Goal: Transaction & Acquisition: Purchase product/service

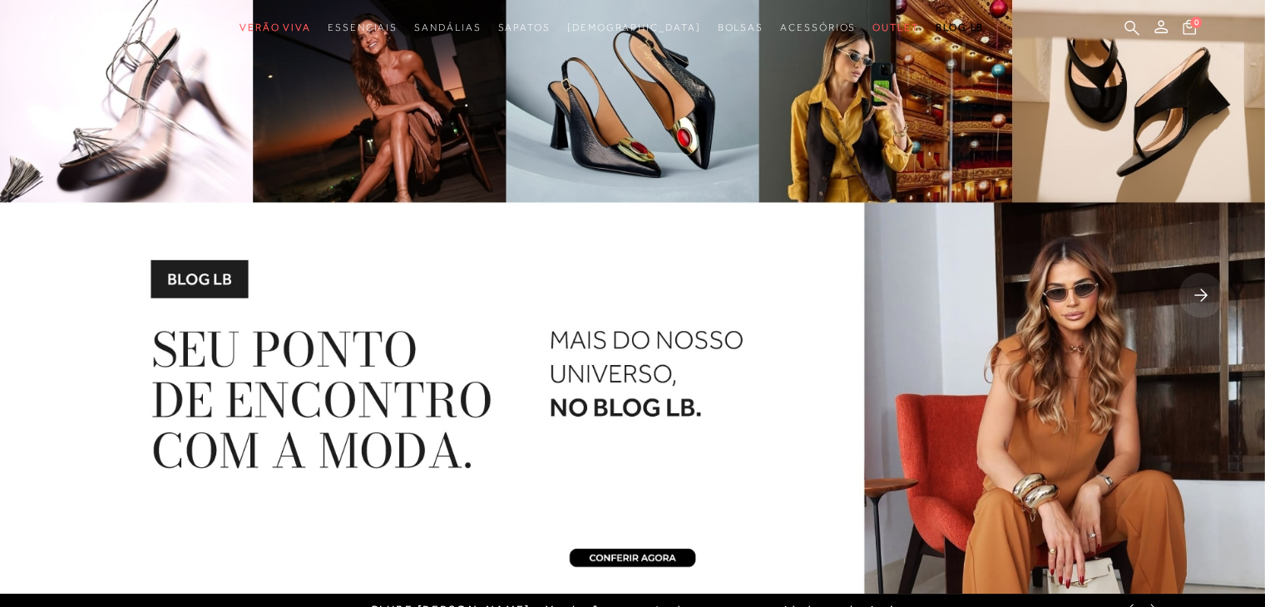
click at [1203, 297] on rect at bounding box center [1200, 295] width 45 height 45
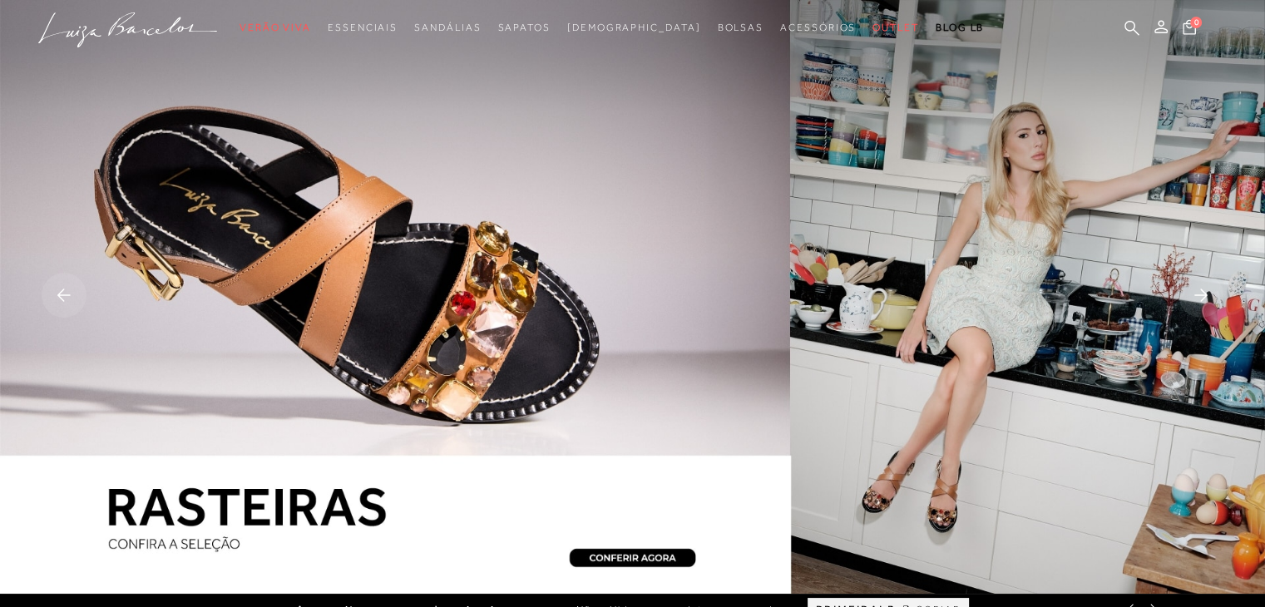
click at [1203, 297] on rect at bounding box center [1200, 295] width 45 height 45
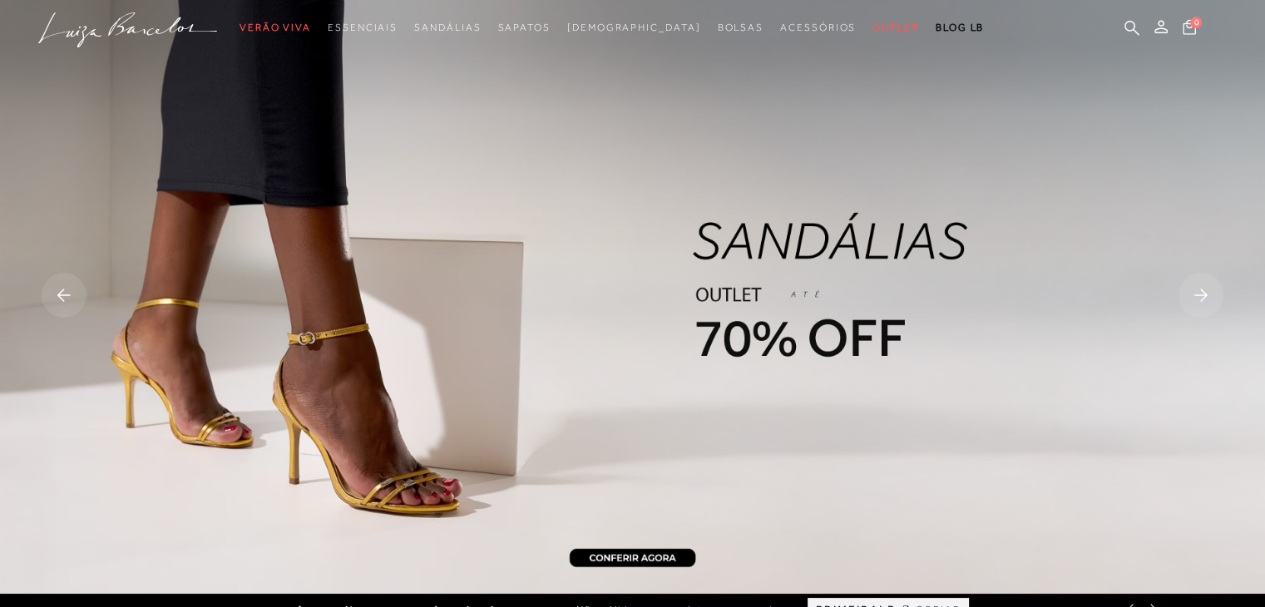
click at [1203, 297] on rect at bounding box center [1200, 295] width 45 height 45
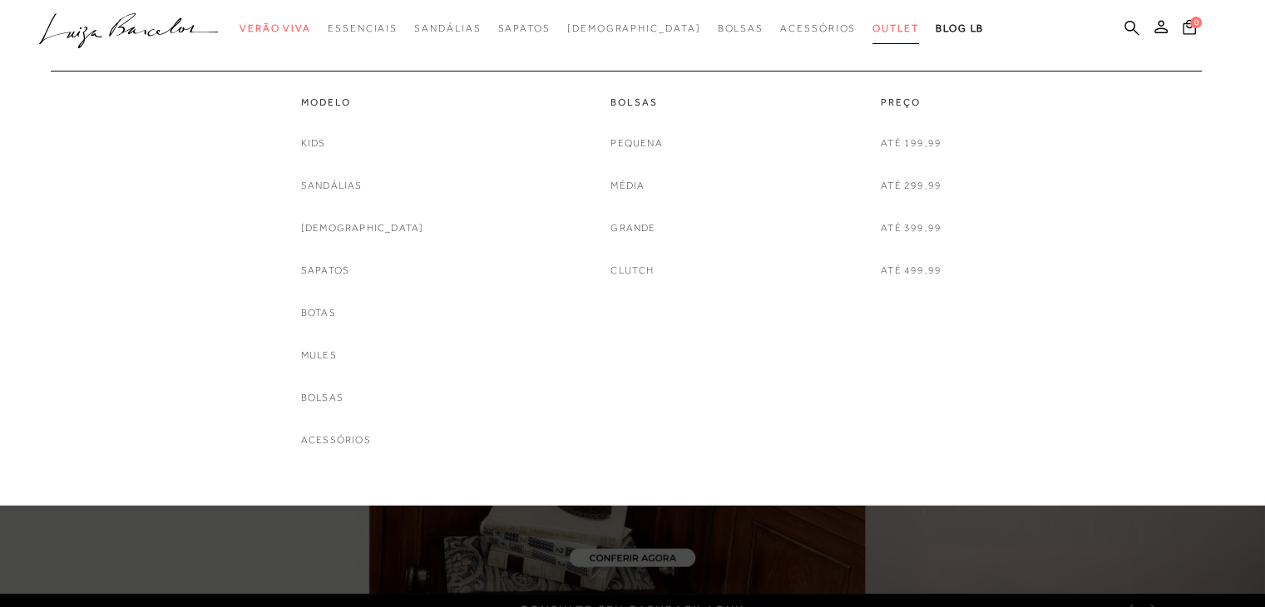
click at [872, 27] on span "Outlet" at bounding box center [895, 28] width 47 height 12
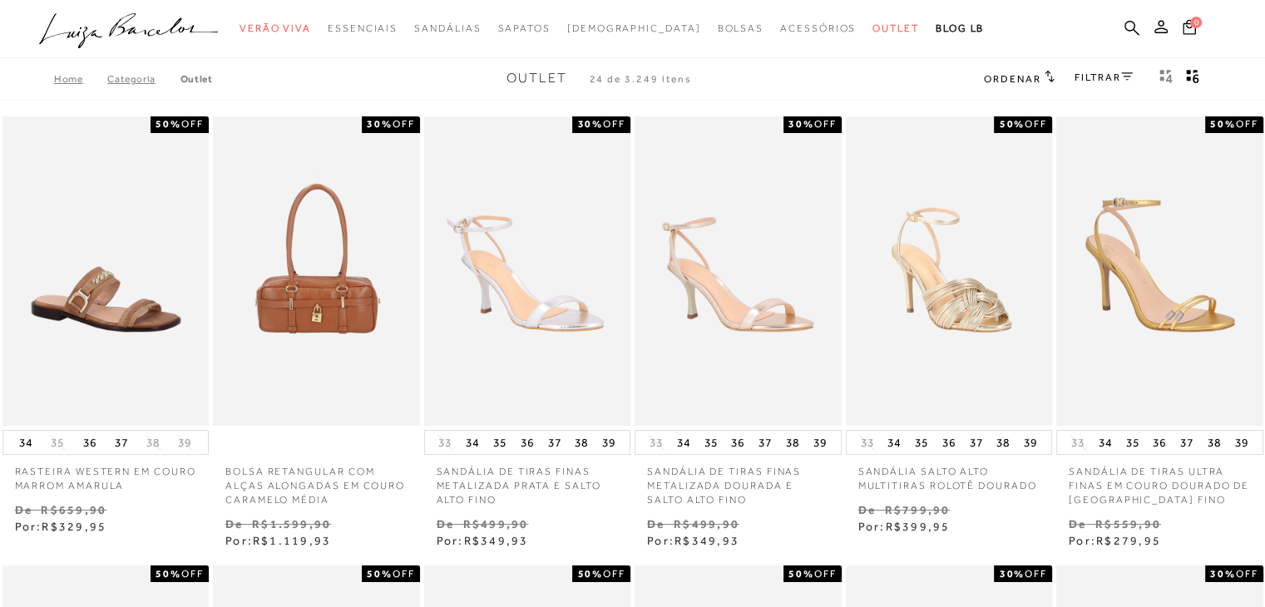
click at [1042, 68] on div "Ordenar Ordenar por Padrão Lançamentos [GEOGRAPHIC_DATA] Menor preço" at bounding box center [1019, 79] width 70 height 22
click at [1017, 79] on span "Ordenar" at bounding box center [1012, 79] width 57 height 12
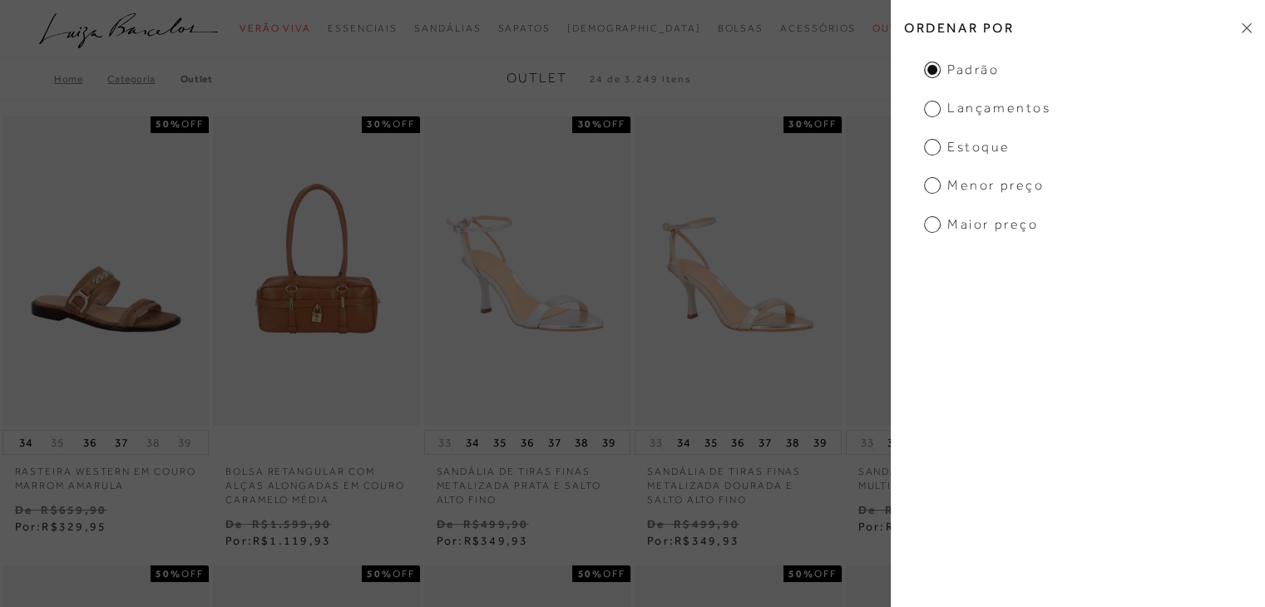
click at [931, 184] on span "Menor preço" at bounding box center [984, 185] width 120 height 18
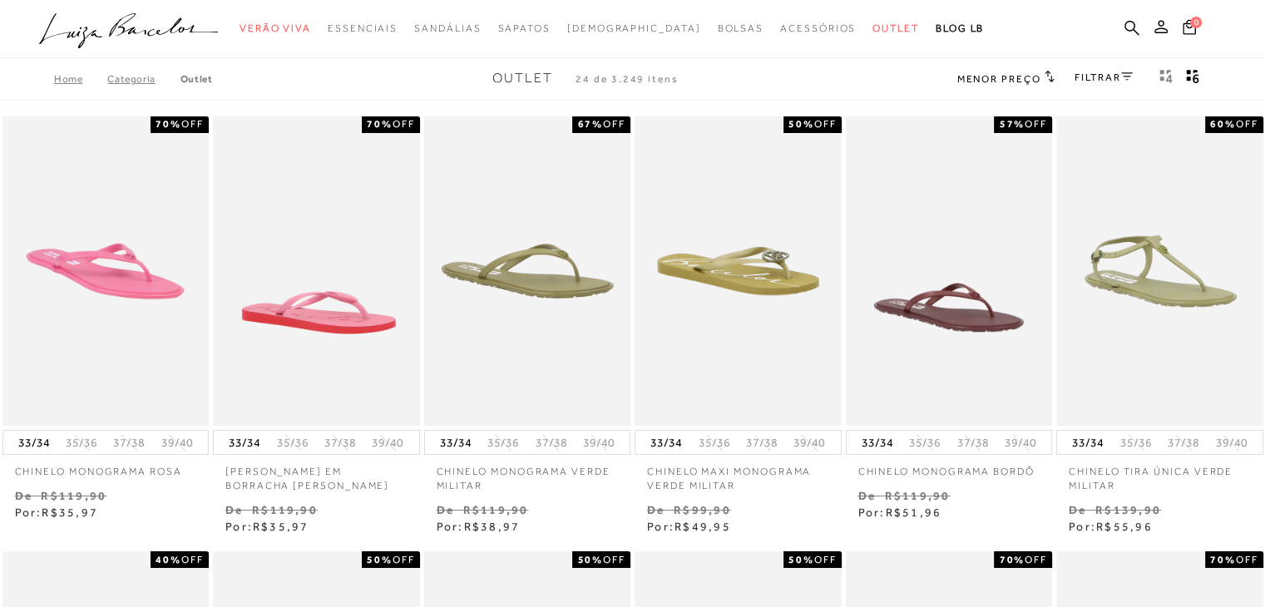
click at [1111, 81] on link "FILTRAR" at bounding box center [1104, 78] width 58 height 12
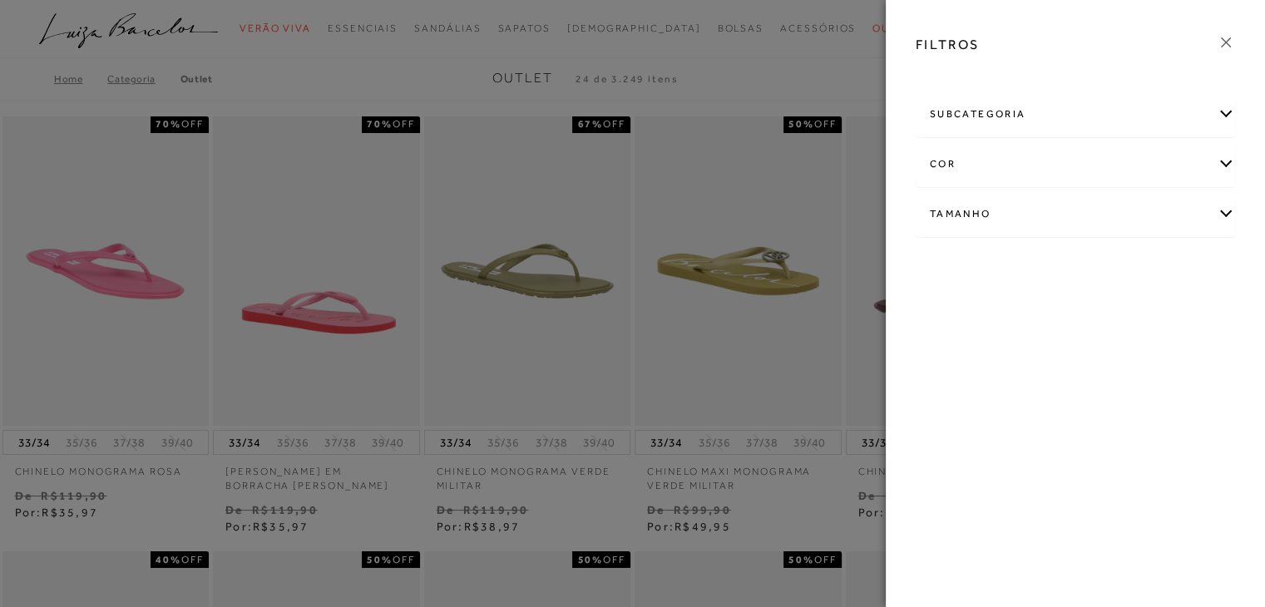
click at [1227, 211] on div "Tamanho" at bounding box center [1076, 214] width 318 height 44
click at [1168, 359] on span "38" at bounding box center [1161, 355] width 24 height 12
click at [1161, 359] on input "38" at bounding box center [1152, 358] width 17 height 17
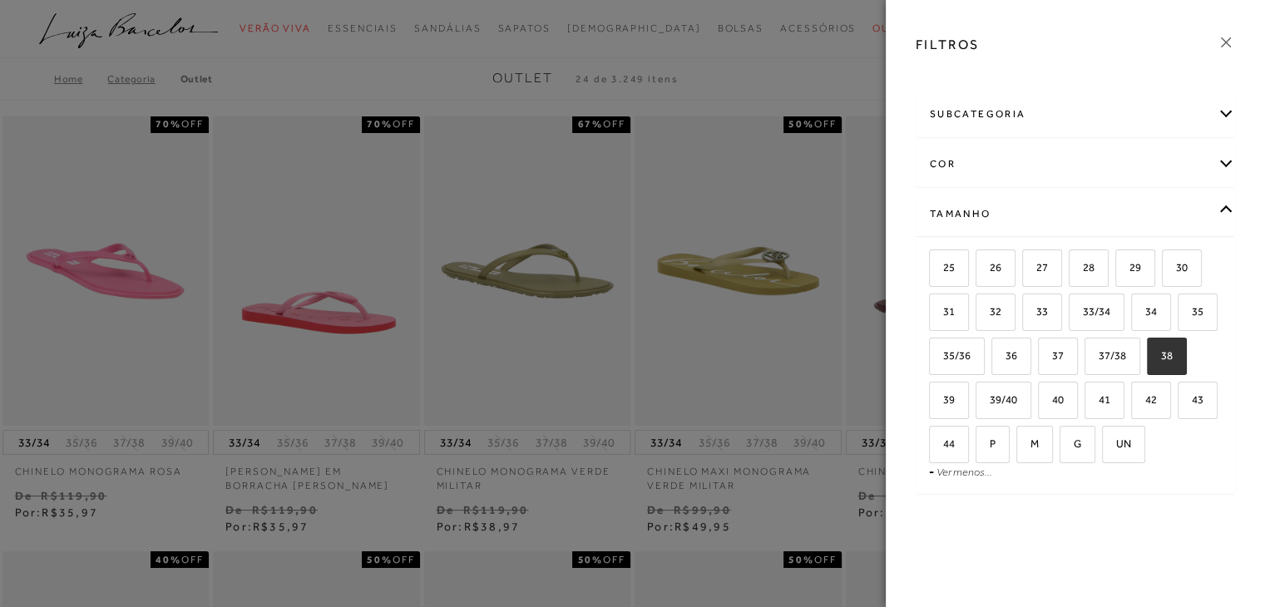
checkbox input "true"
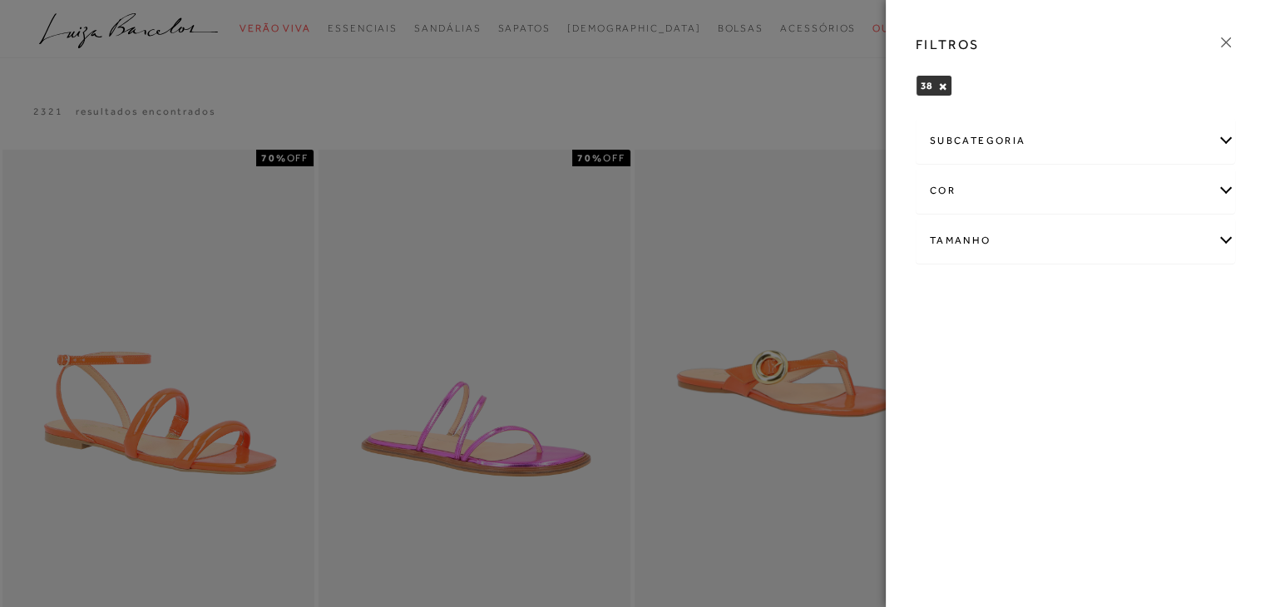
click at [1228, 35] on icon at bounding box center [1226, 42] width 18 height 18
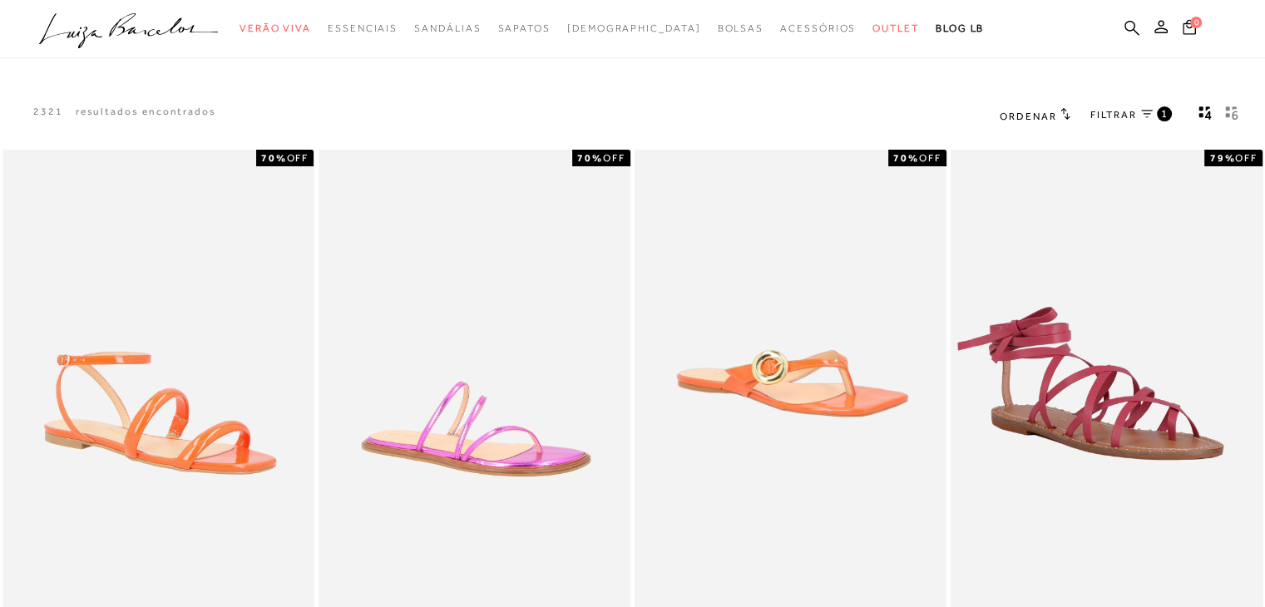
click at [1231, 116] on icon "gridText6Desc" at bounding box center [1231, 113] width 13 height 15
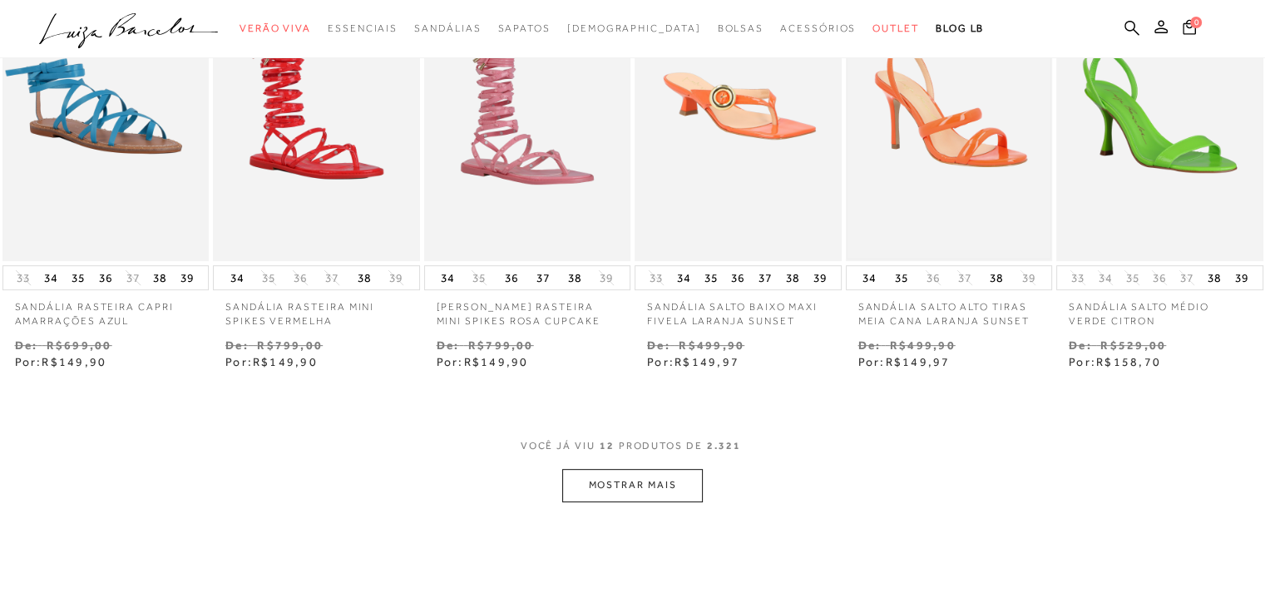
scroll to position [749, 0]
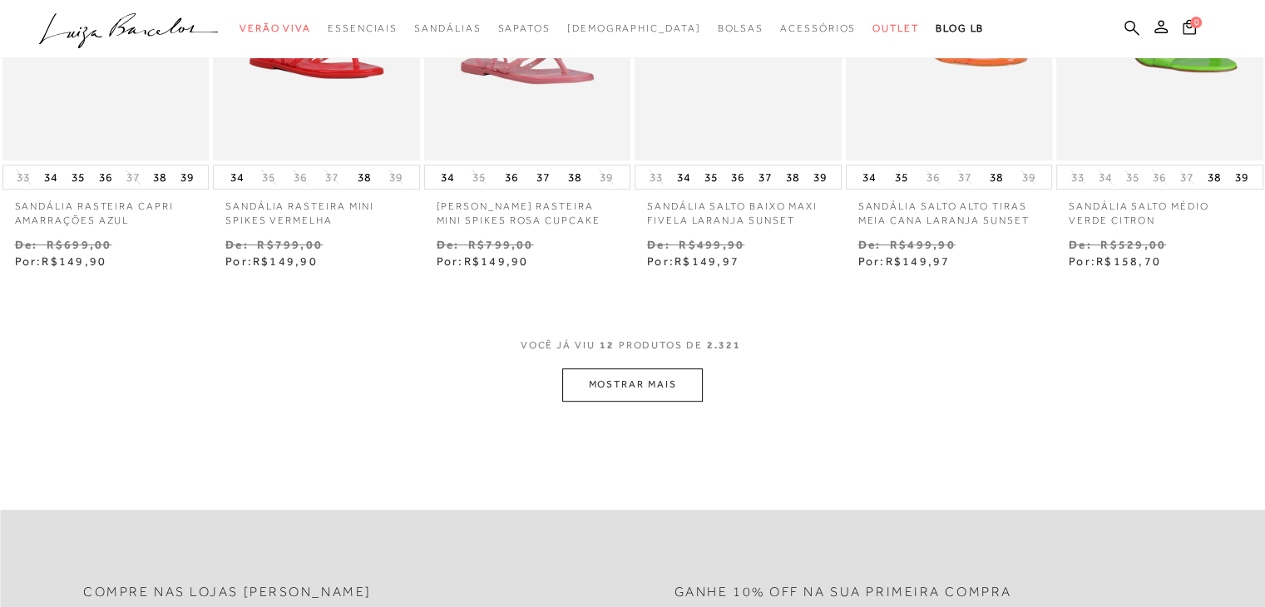
click at [632, 393] on button "MOSTRAR MAIS" at bounding box center [632, 384] width 140 height 32
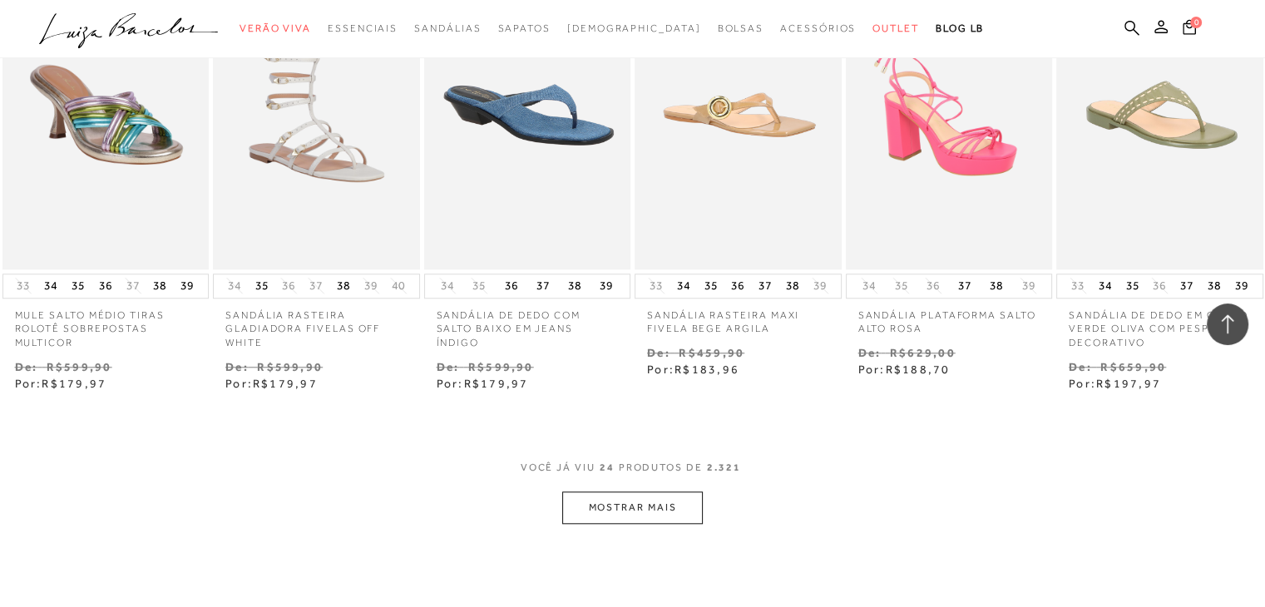
scroll to position [1663, 0]
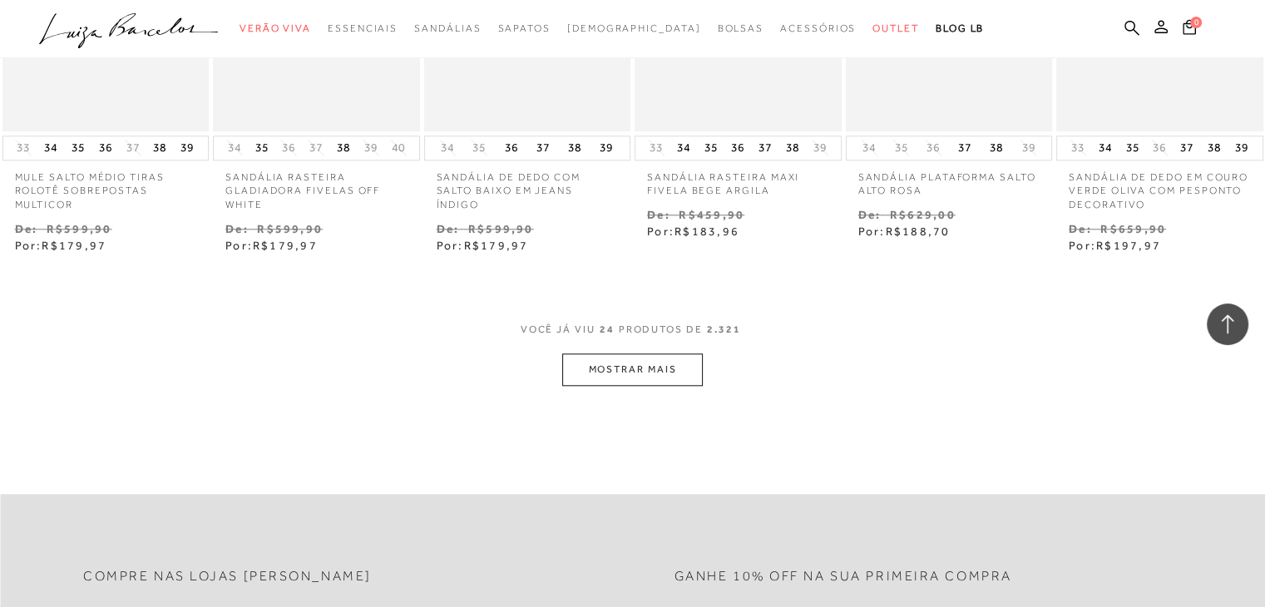
click at [625, 354] on button "MOSTRAR MAIS" at bounding box center [632, 369] width 140 height 32
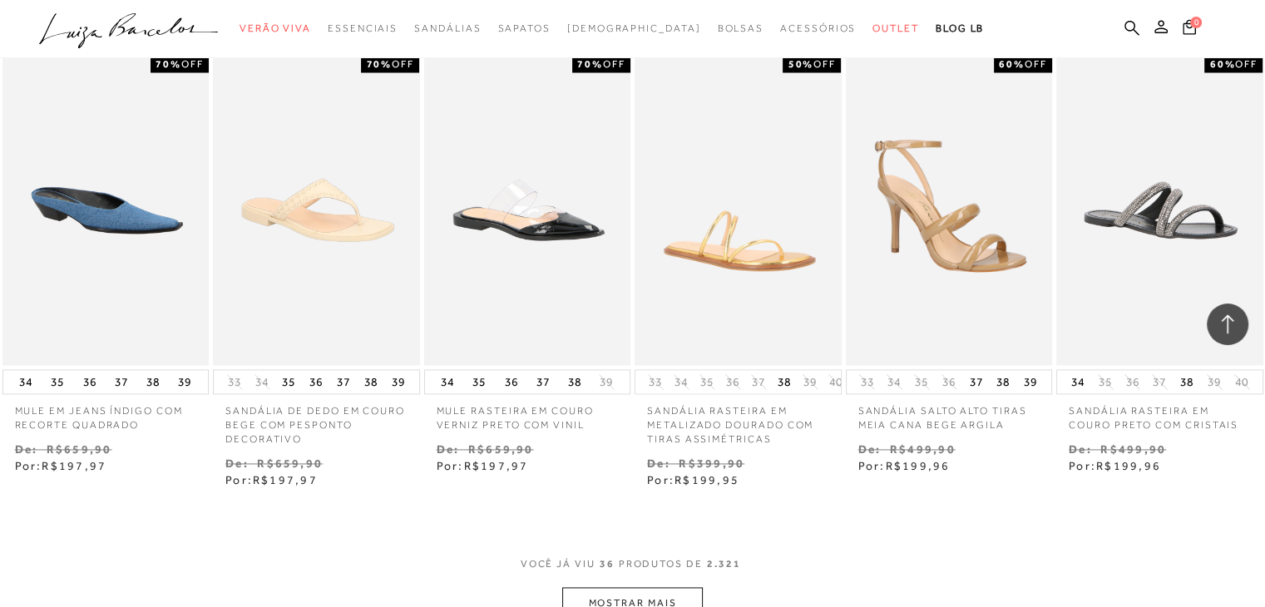
scroll to position [2495, 0]
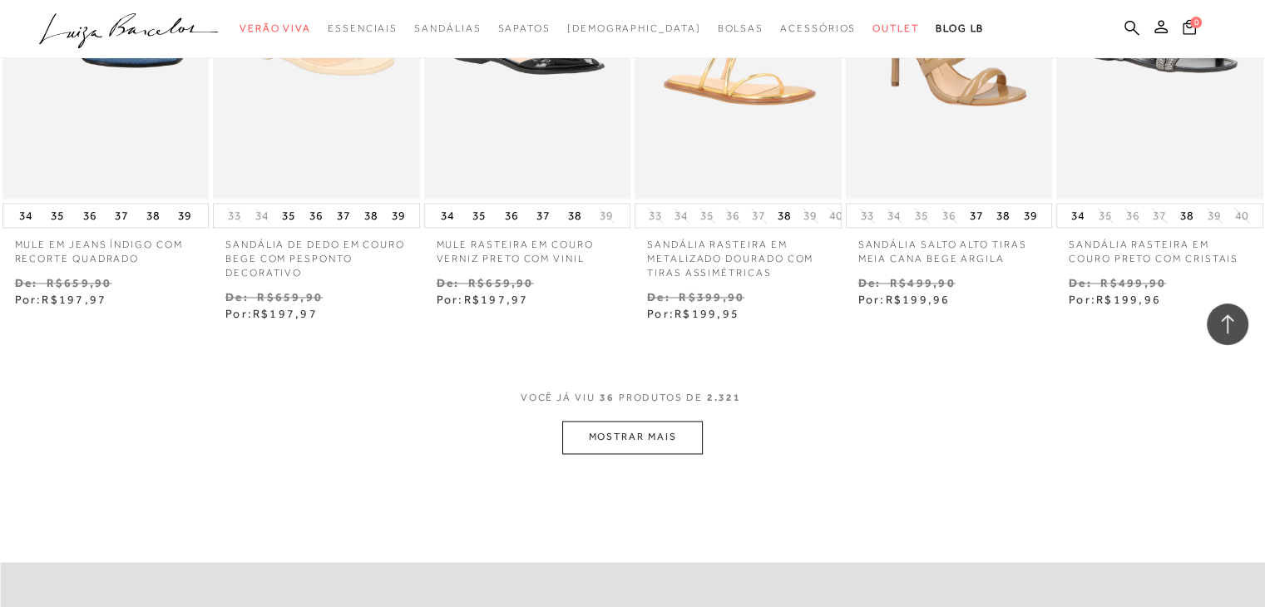
click at [620, 421] on button "MOSTRAR MAIS" at bounding box center [632, 437] width 140 height 32
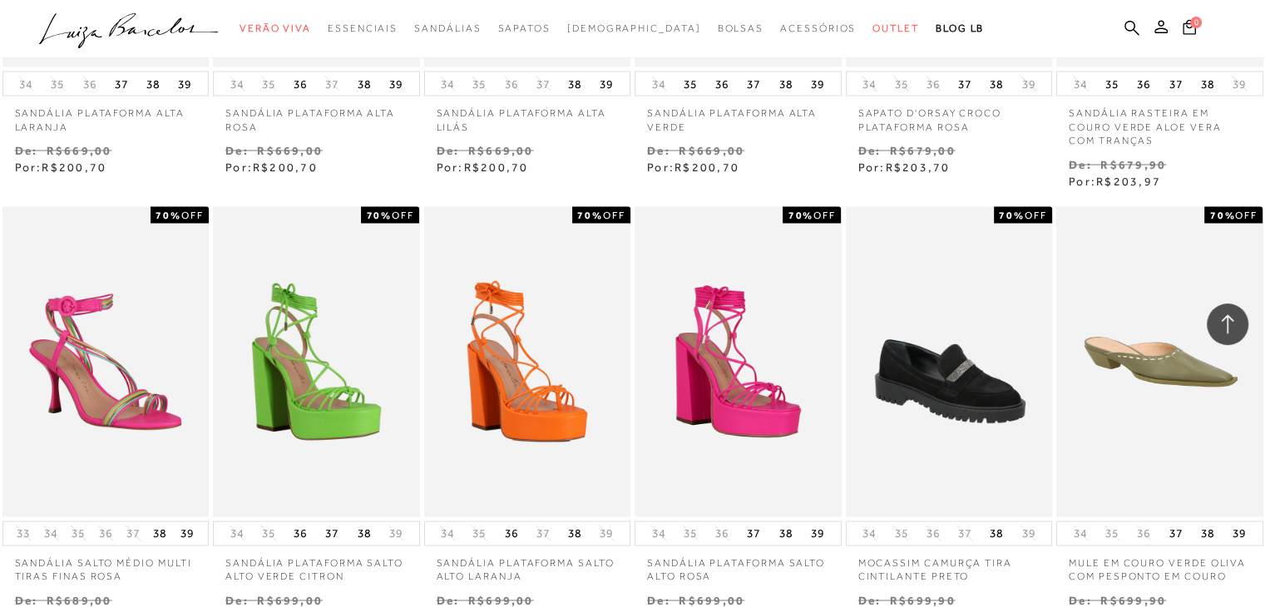
scroll to position [3410, 0]
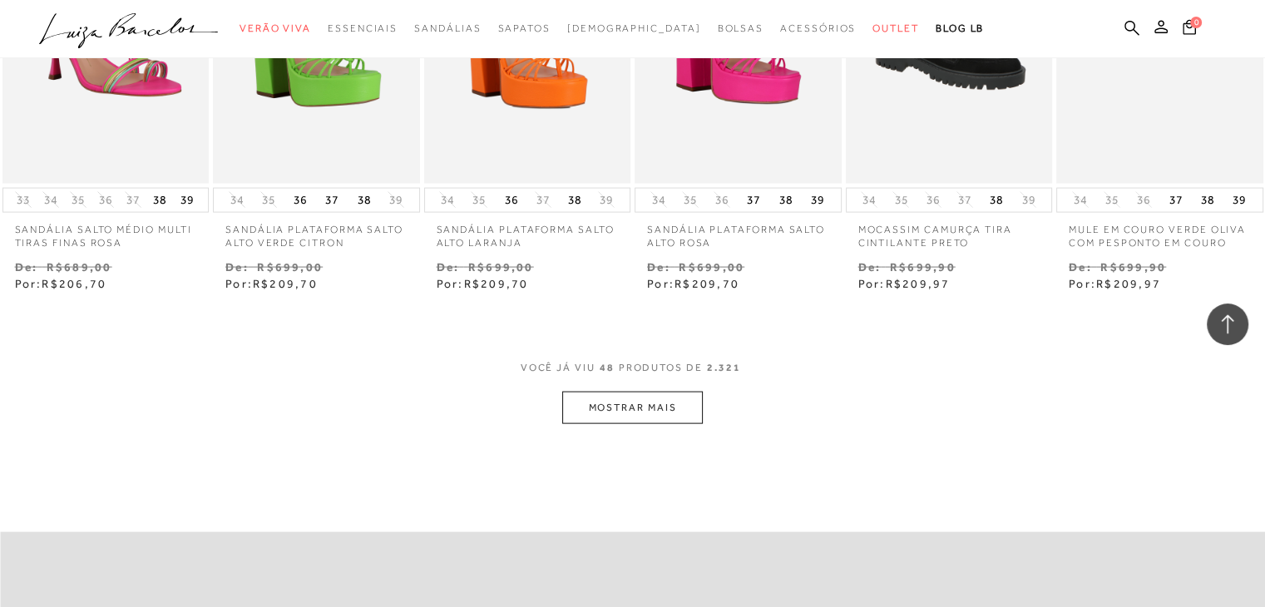
click at [635, 394] on button "MOSTRAR MAIS" at bounding box center [632, 408] width 140 height 32
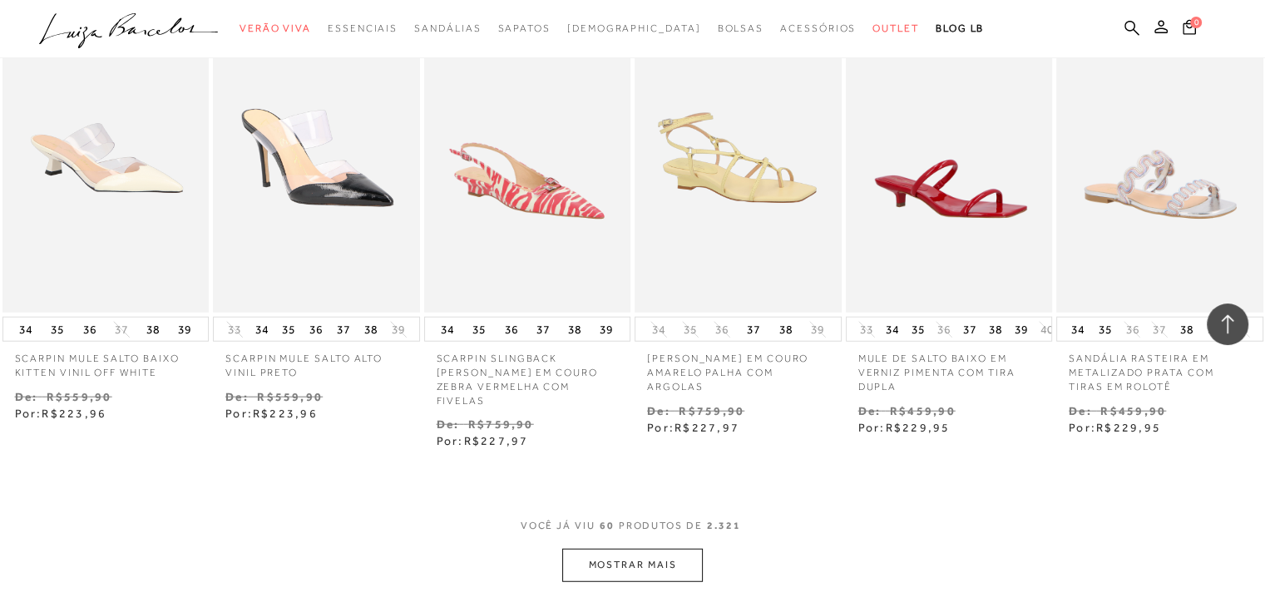
scroll to position [4325, 0]
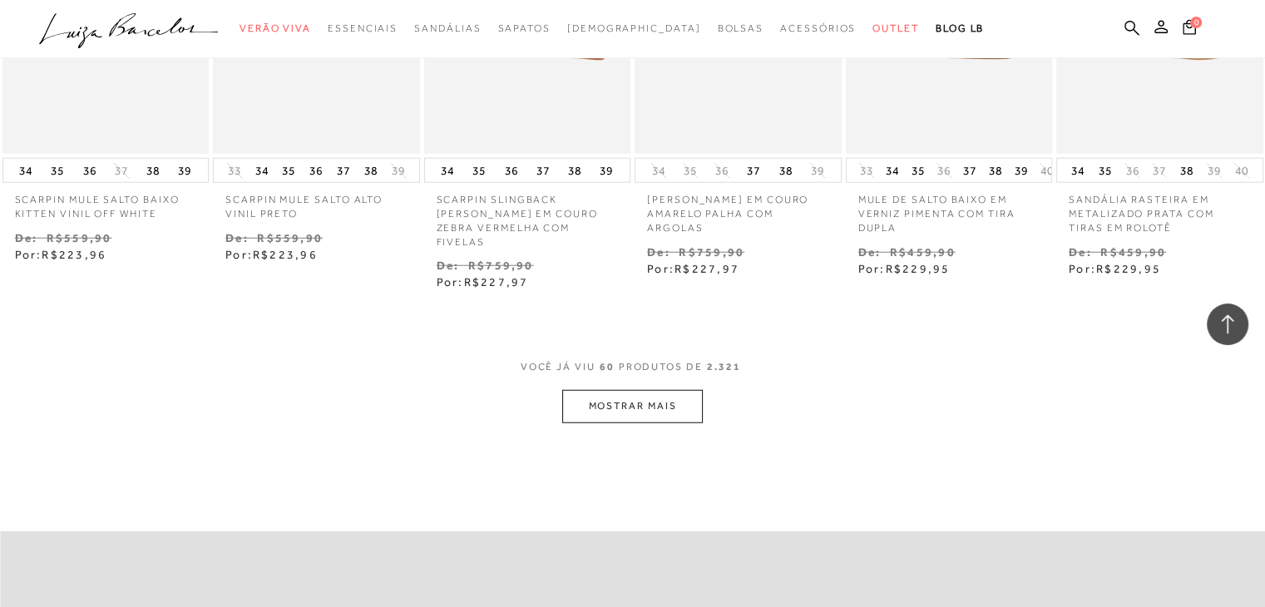
click at [644, 390] on button "MOSTRAR MAIS" at bounding box center [632, 406] width 140 height 32
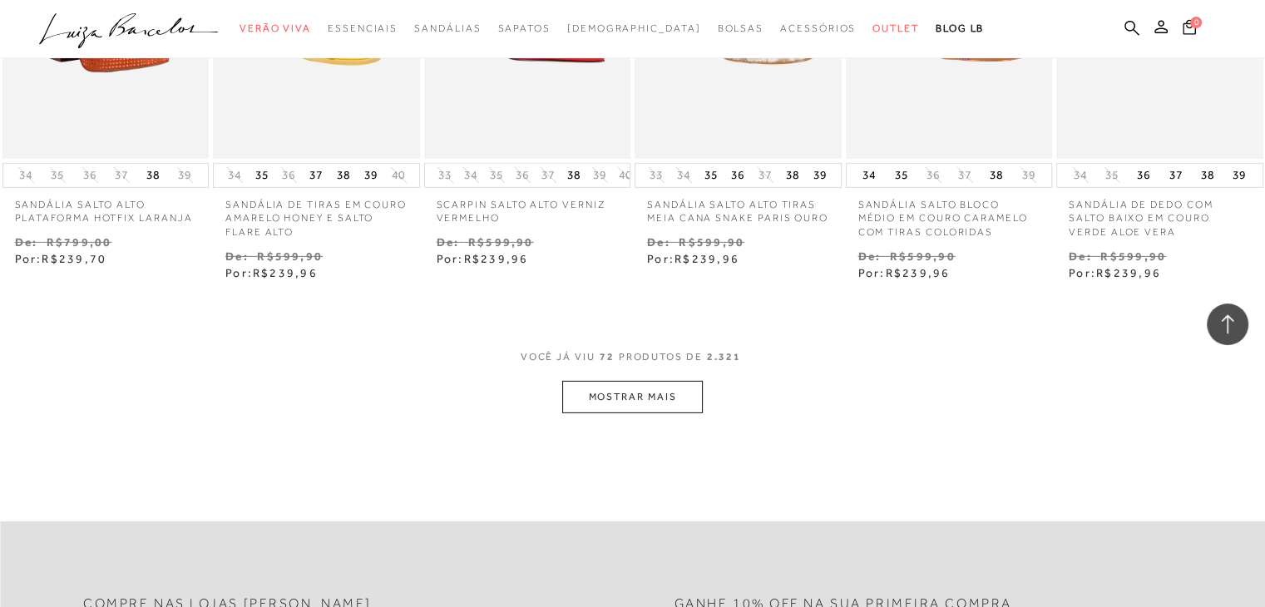
scroll to position [5240, 0]
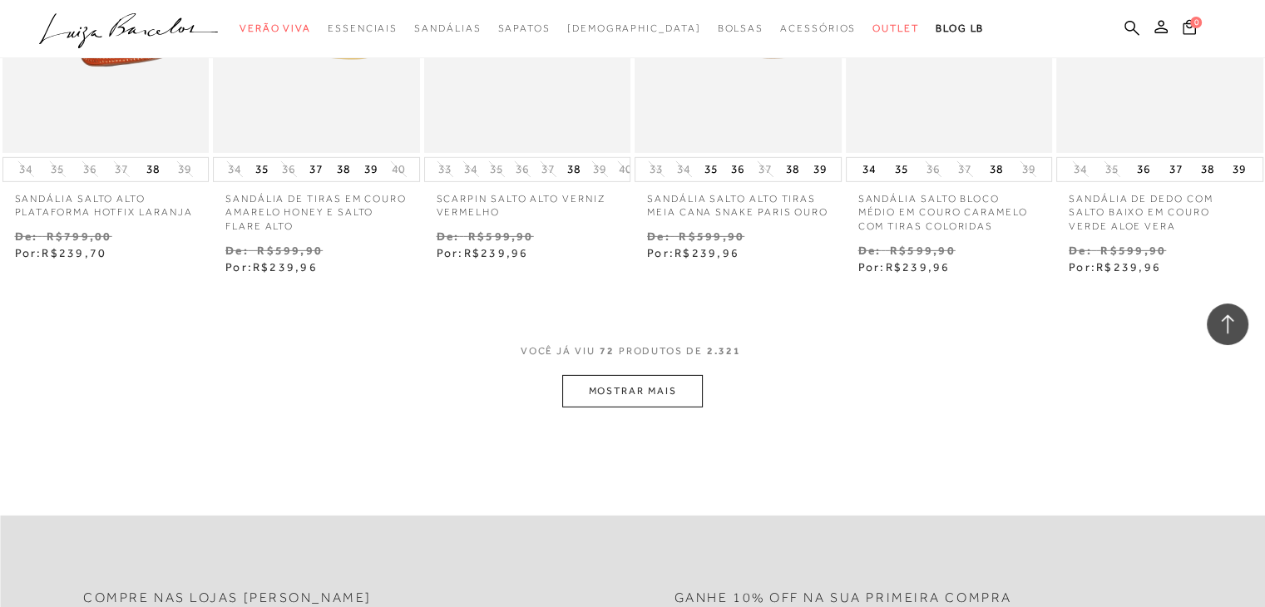
click at [629, 375] on button "MOSTRAR MAIS" at bounding box center [632, 391] width 140 height 32
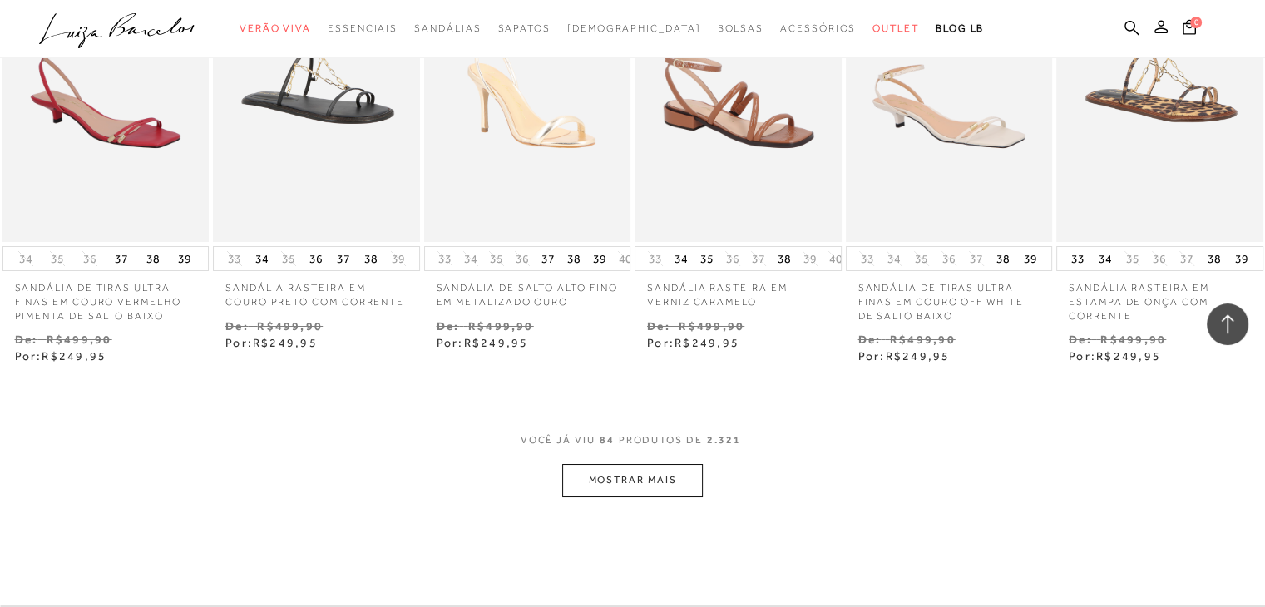
scroll to position [6071, 0]
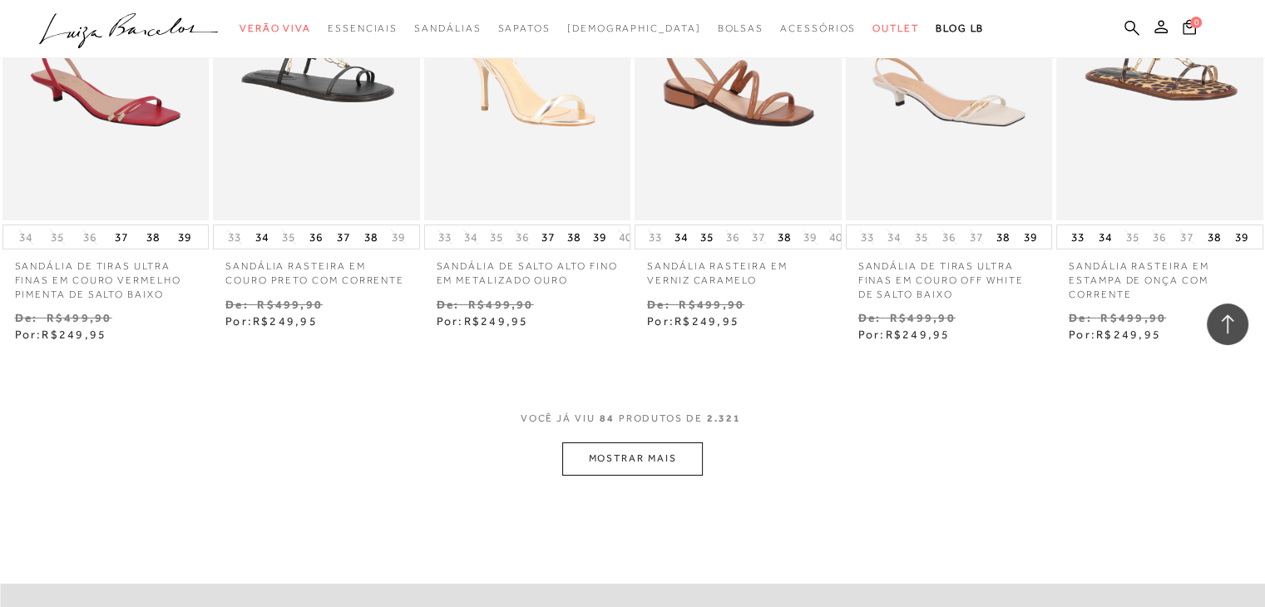
click at [633, 442] on button "MOSTRAR MAIS" at bounding box center [632, 458] width 140 height 32
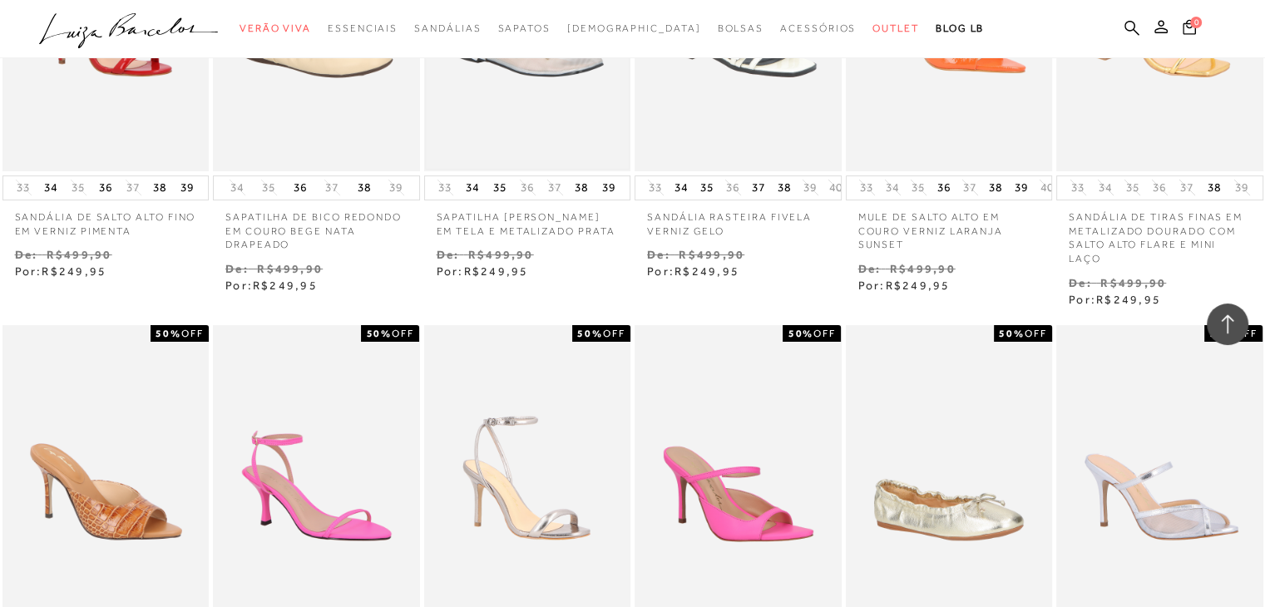
scroll to position [6903, 0]
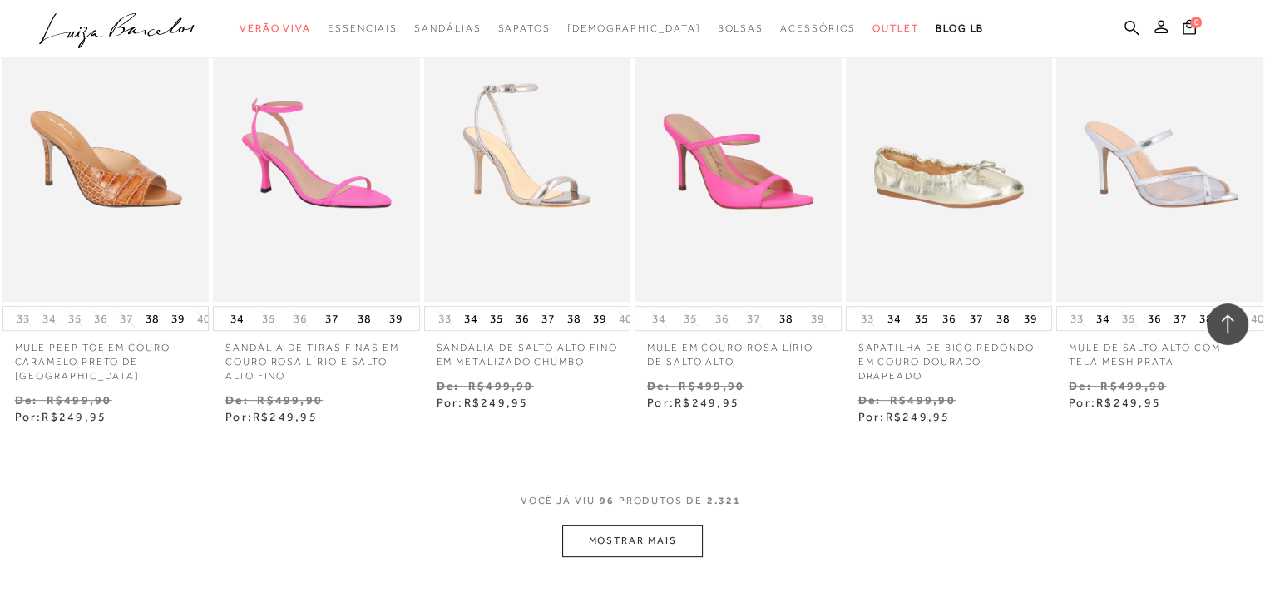
click at [622, 525] on button "MOSTRAR MAIS" at bounding box center [632, 541] width 140 height 32
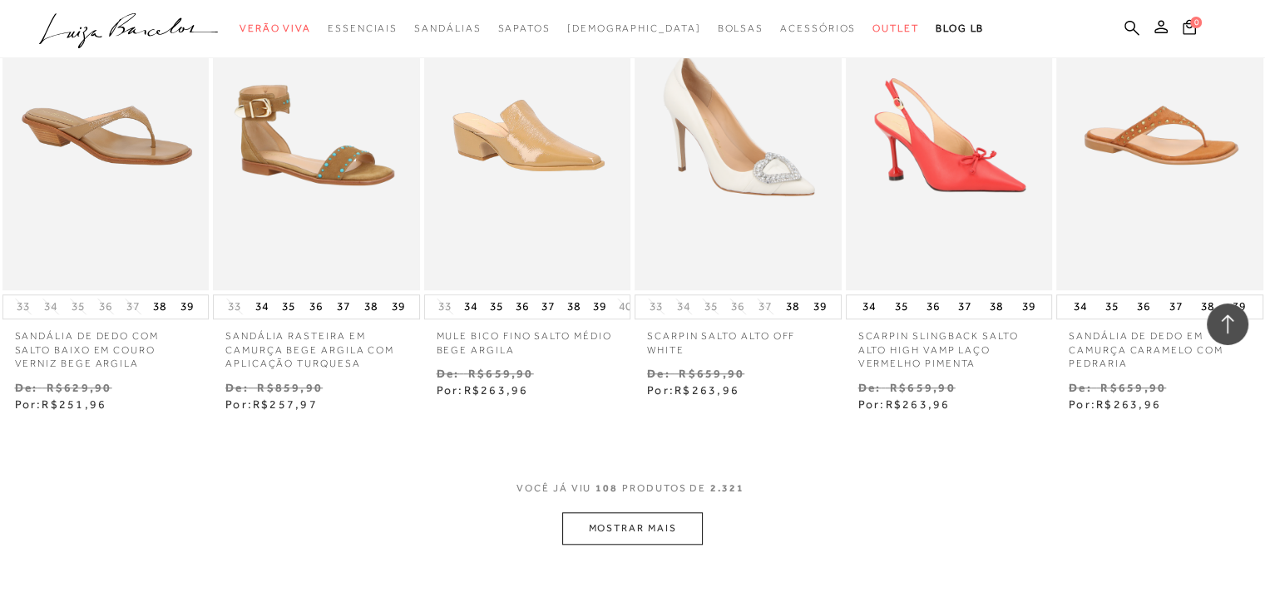
scroll to position [7818, 0]
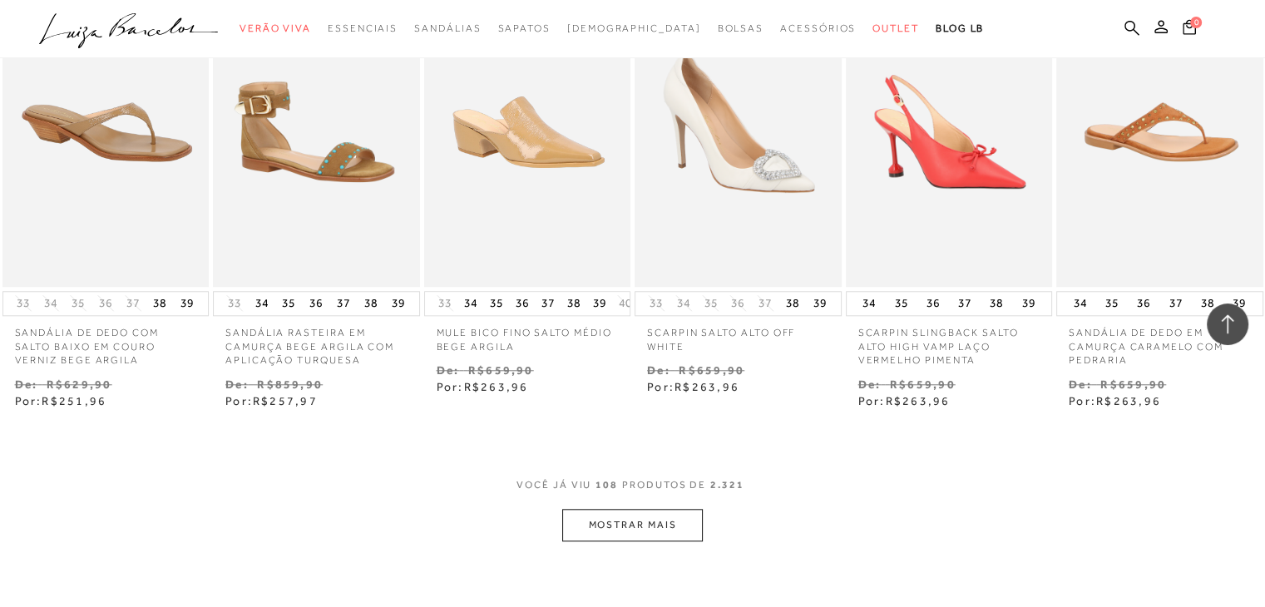
click at [641, 509] on button "MOSTRAR MAIS" at bounding box center [632, 525] width 140 height 32
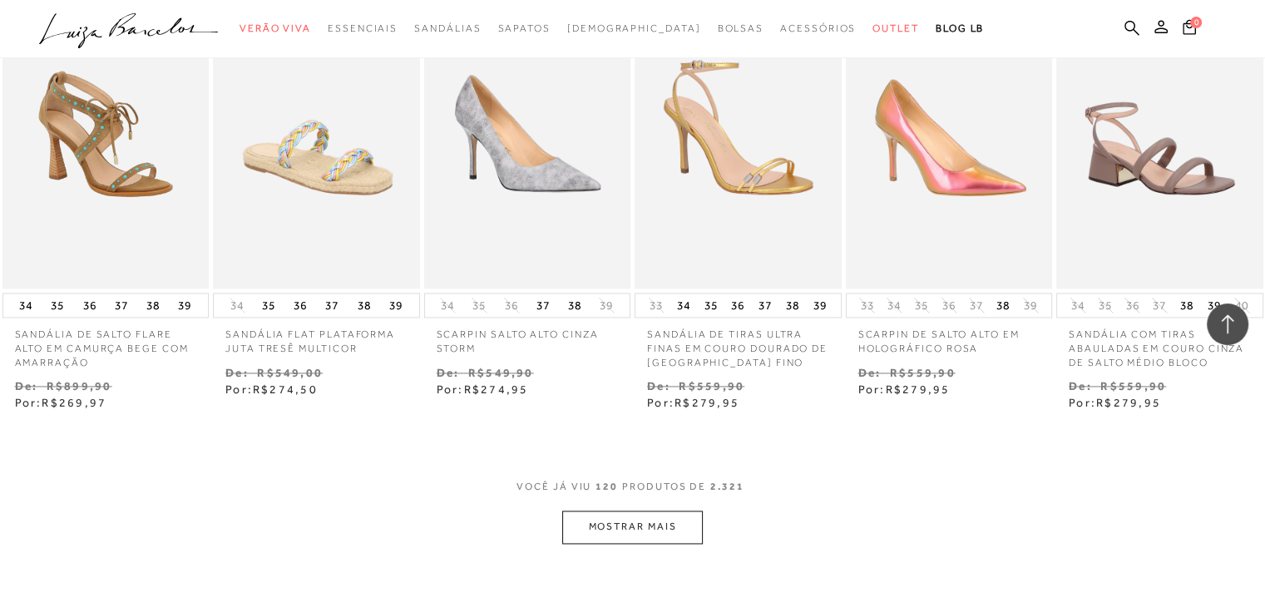
scroll to position [8733, 0]
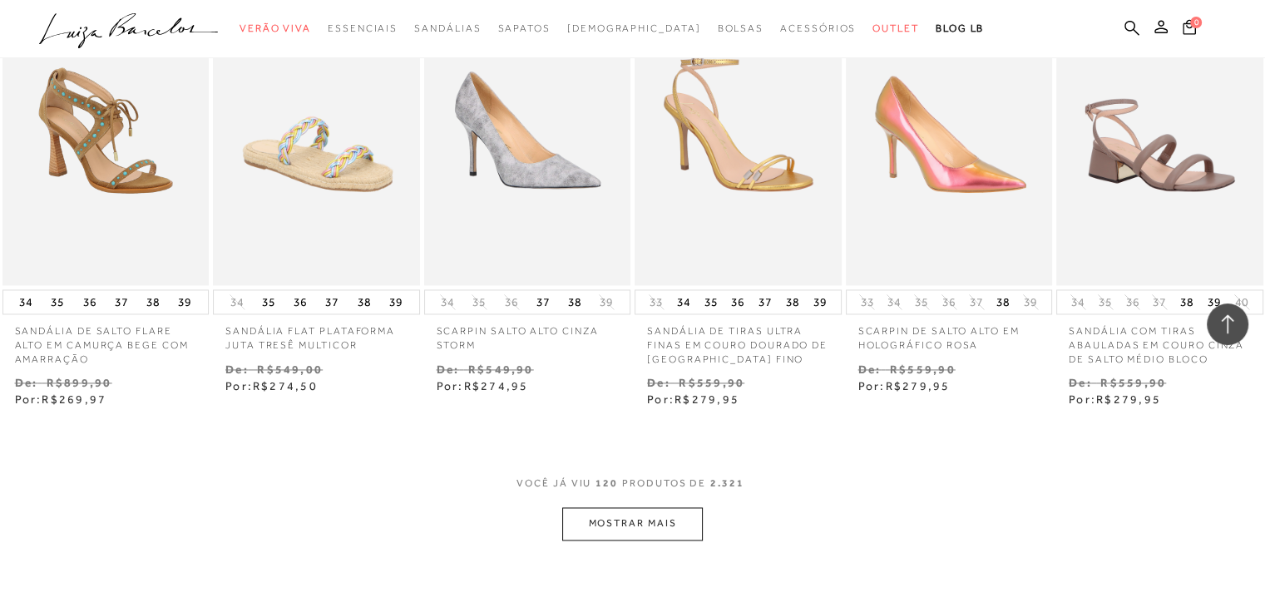
click at [625, 507] on button "MOSTRAR MAIS" at bounding box center [632, 523] width 140 height 32
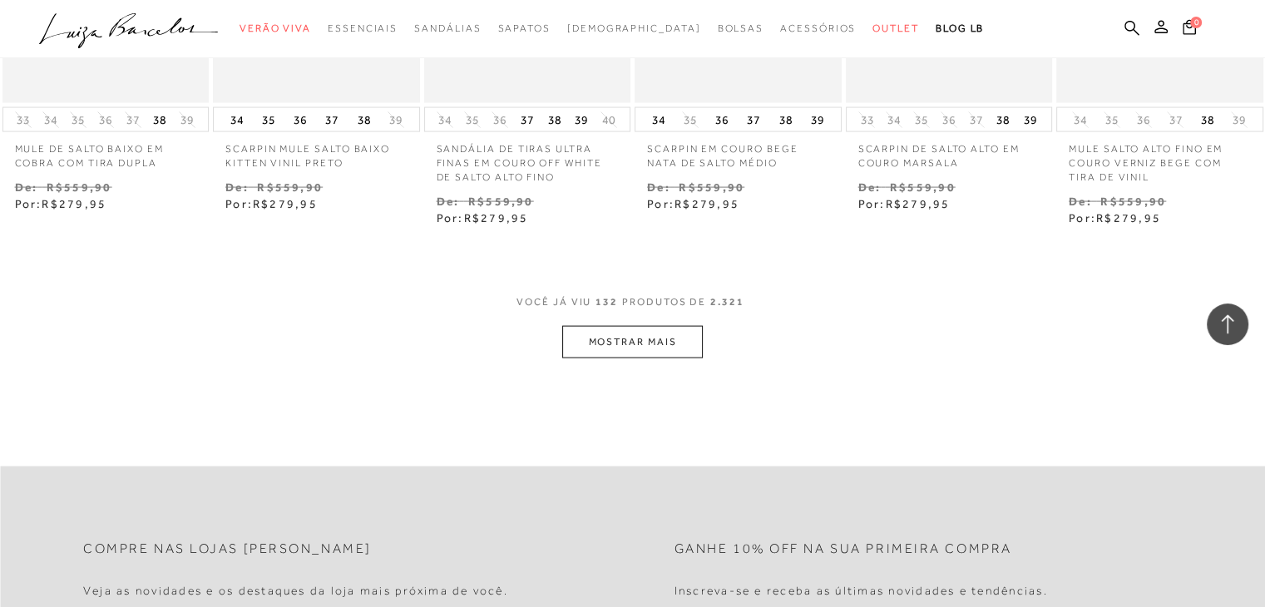
scroll to position [10063, 0]
